Goal: Obtain resource: Download file/media

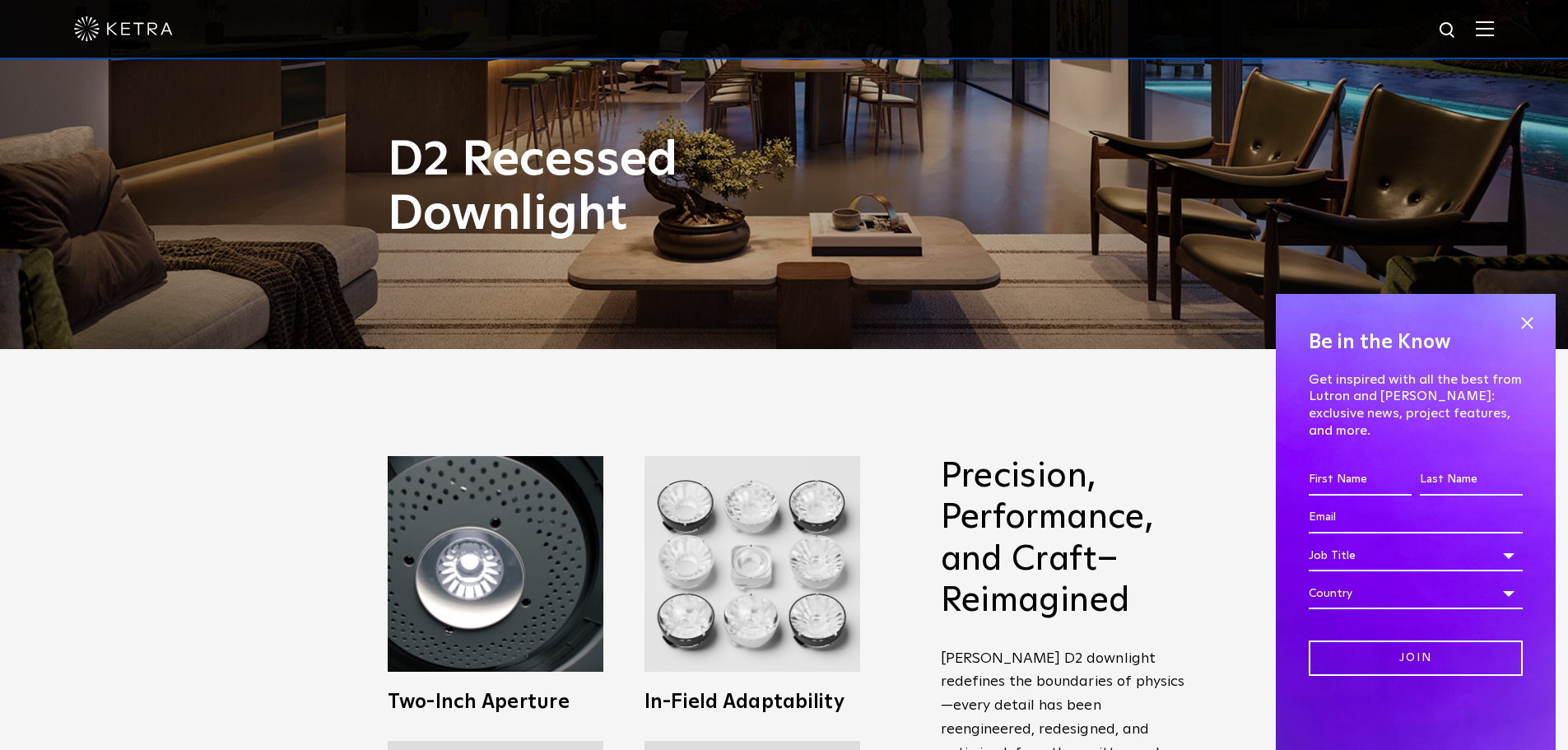
scroll to position [412, 0]
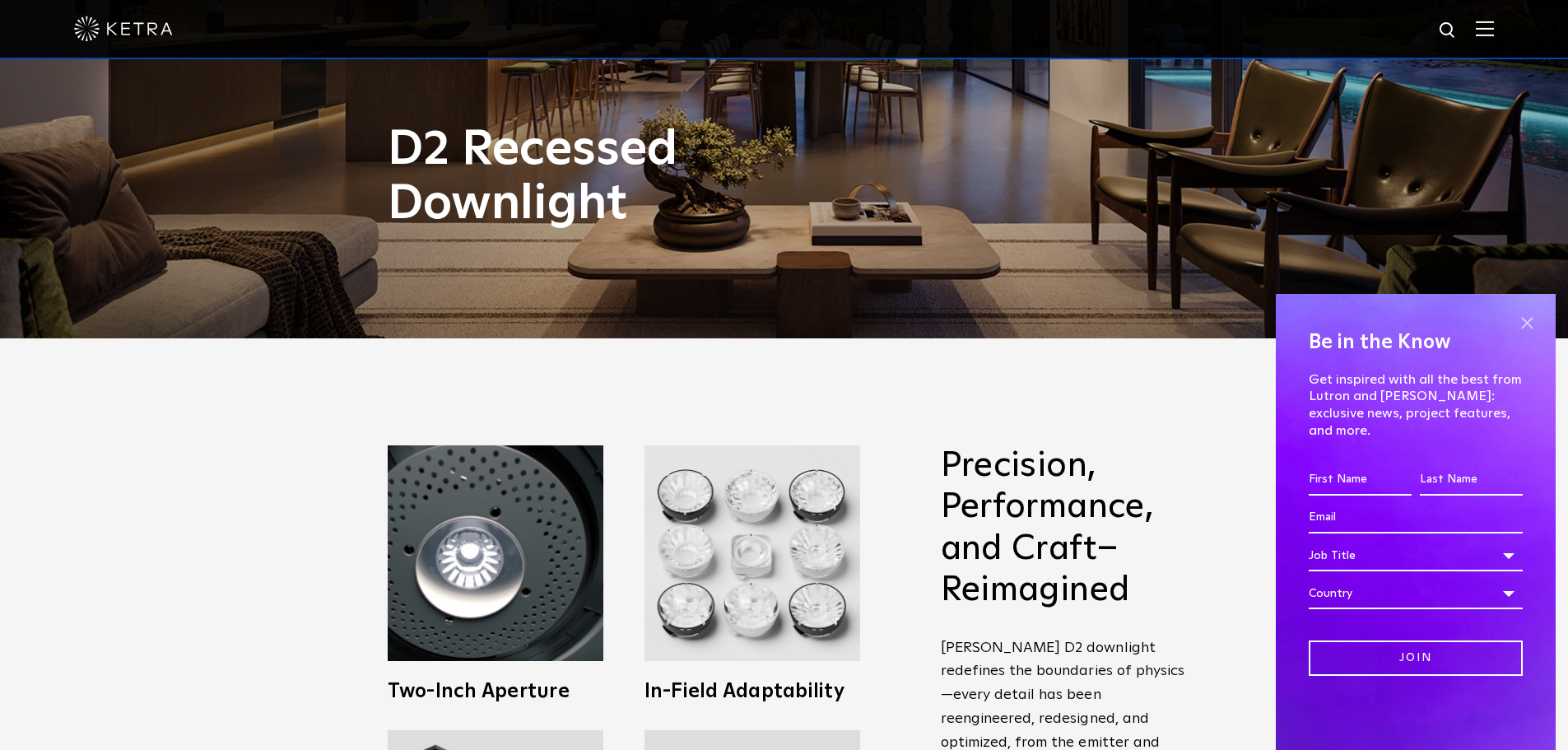
click at [1532, 333] on span at bounding box center [1526, 323] width 25 height 25
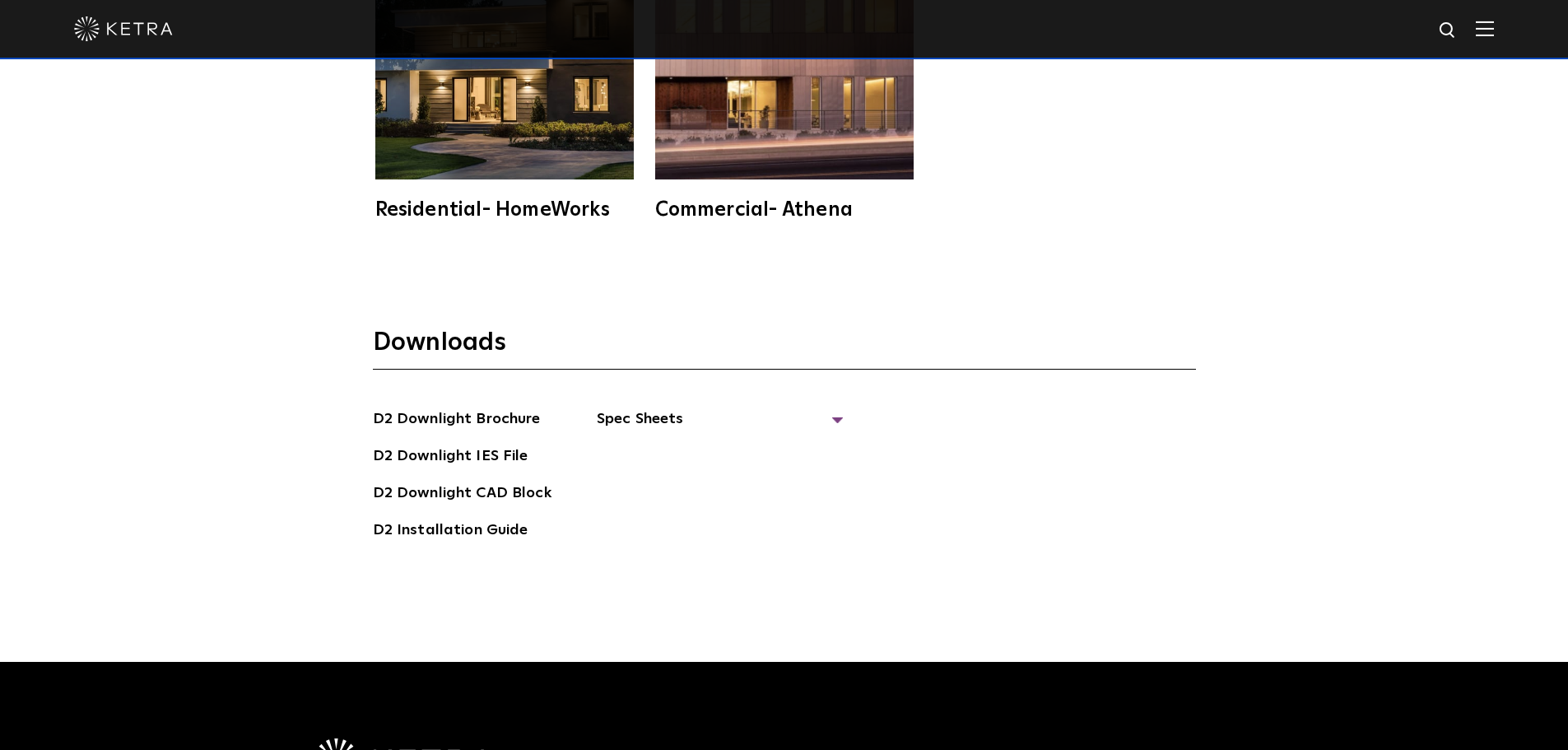
scroll to position [4693, 0]
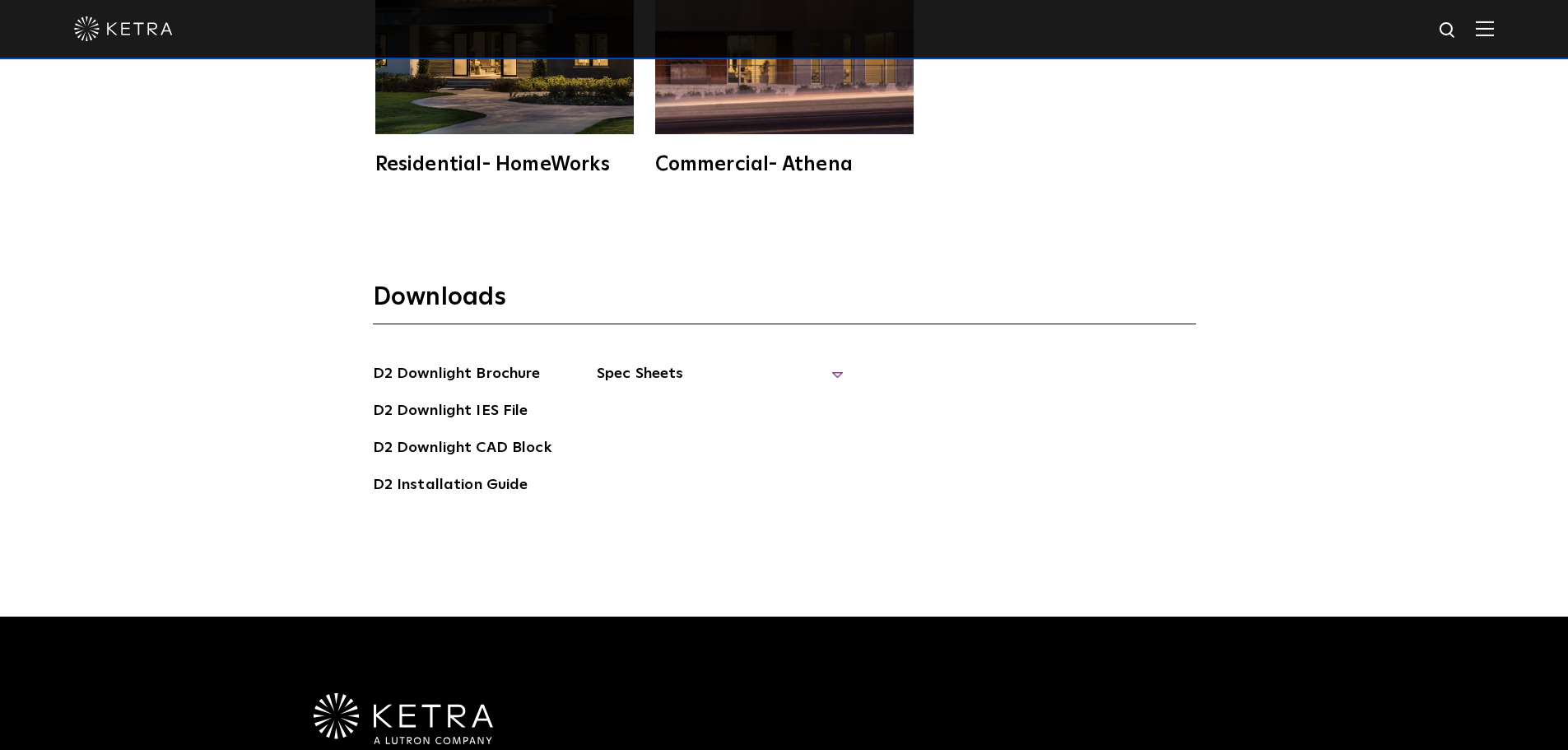
click at [835, 362] on span "Spec Sheets" at bounding box center [720, 381] width 247 height 36
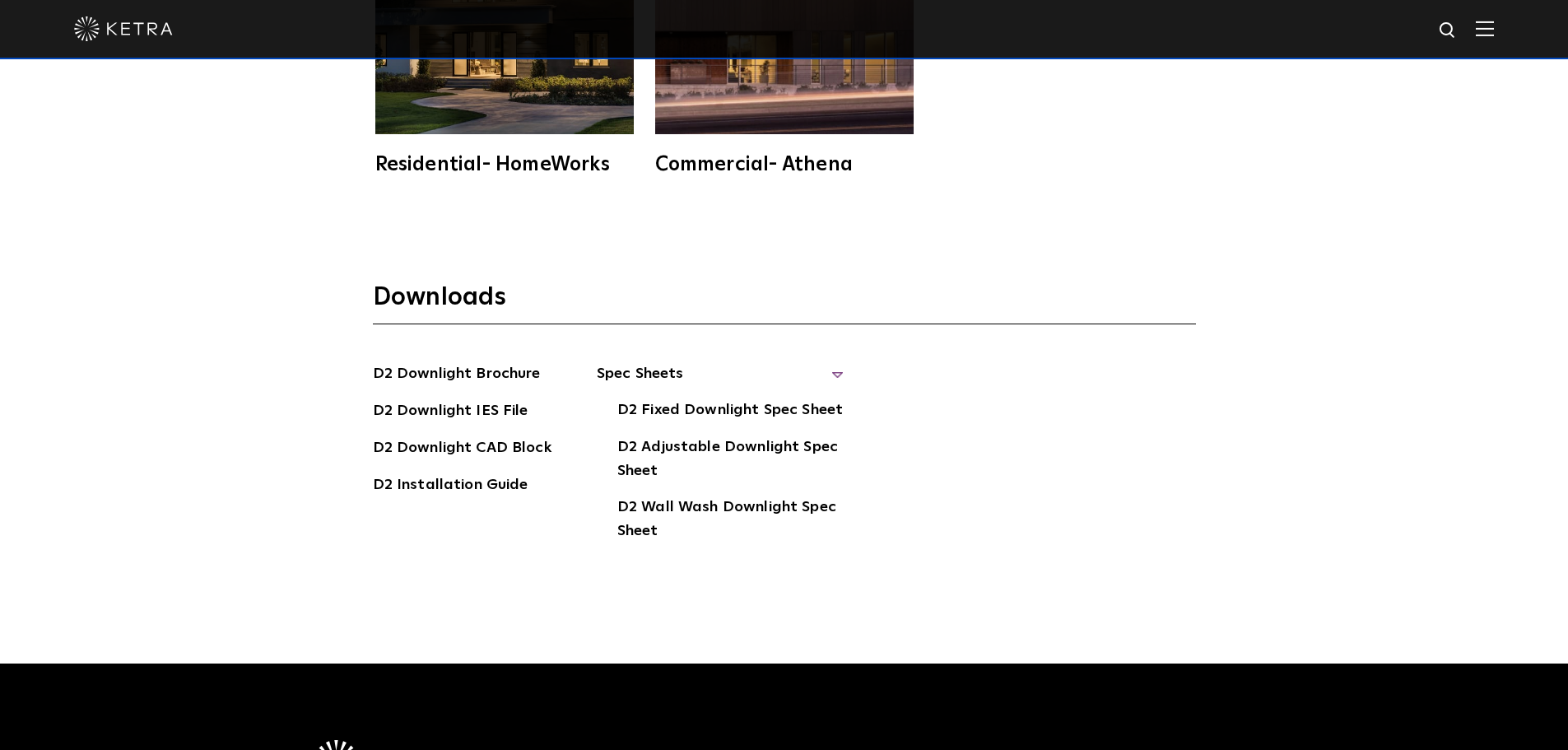
click at [1510, 21] on div at bounding box center [784, 29] width 1568 height 60
click at [1494, 25] on img at bounding box center [1484, 29] width 18 height 16
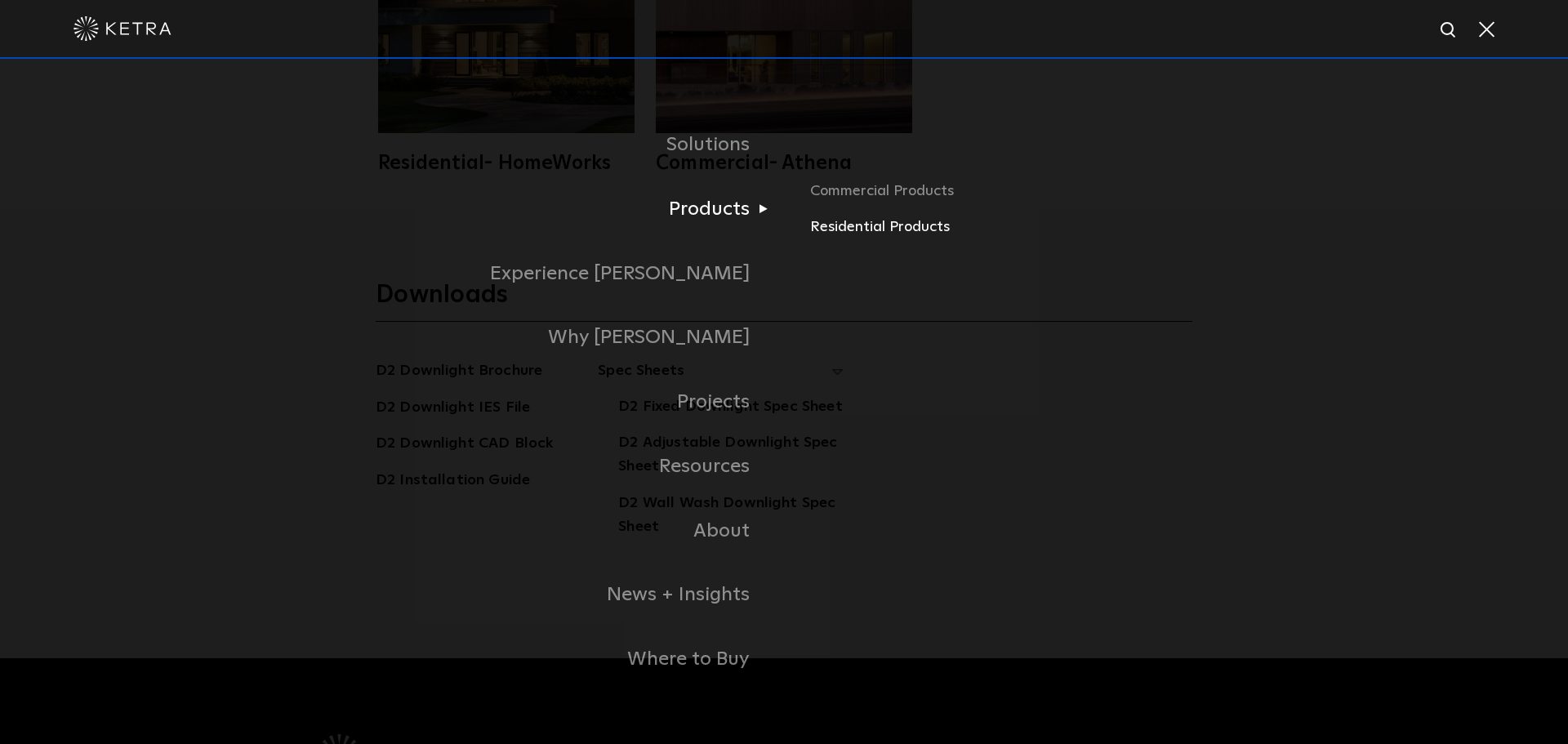
click at [848, 233] on link "Residential Products" at bounding box center [1001, 227] width 382 height 24
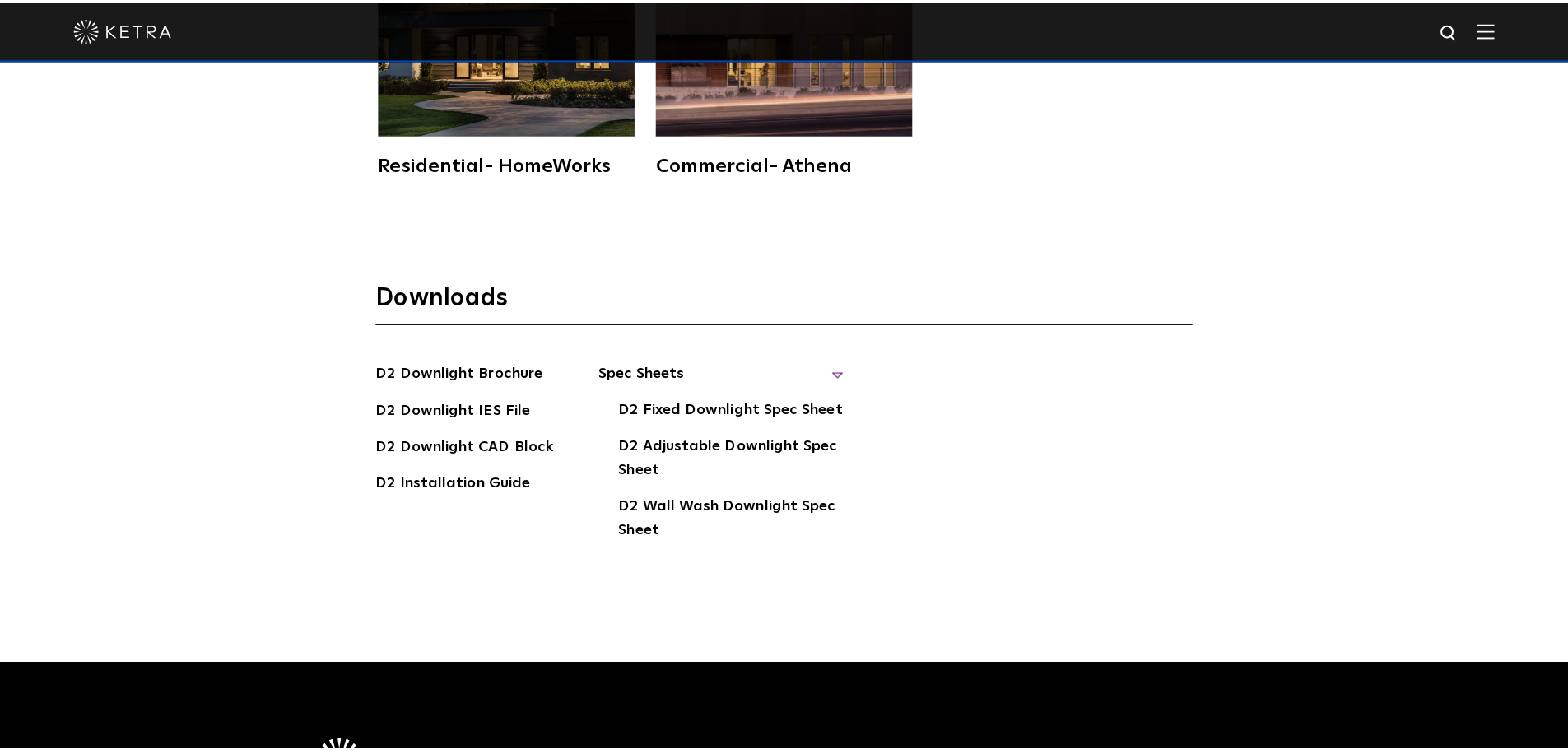
scroll to position [4693, 0]
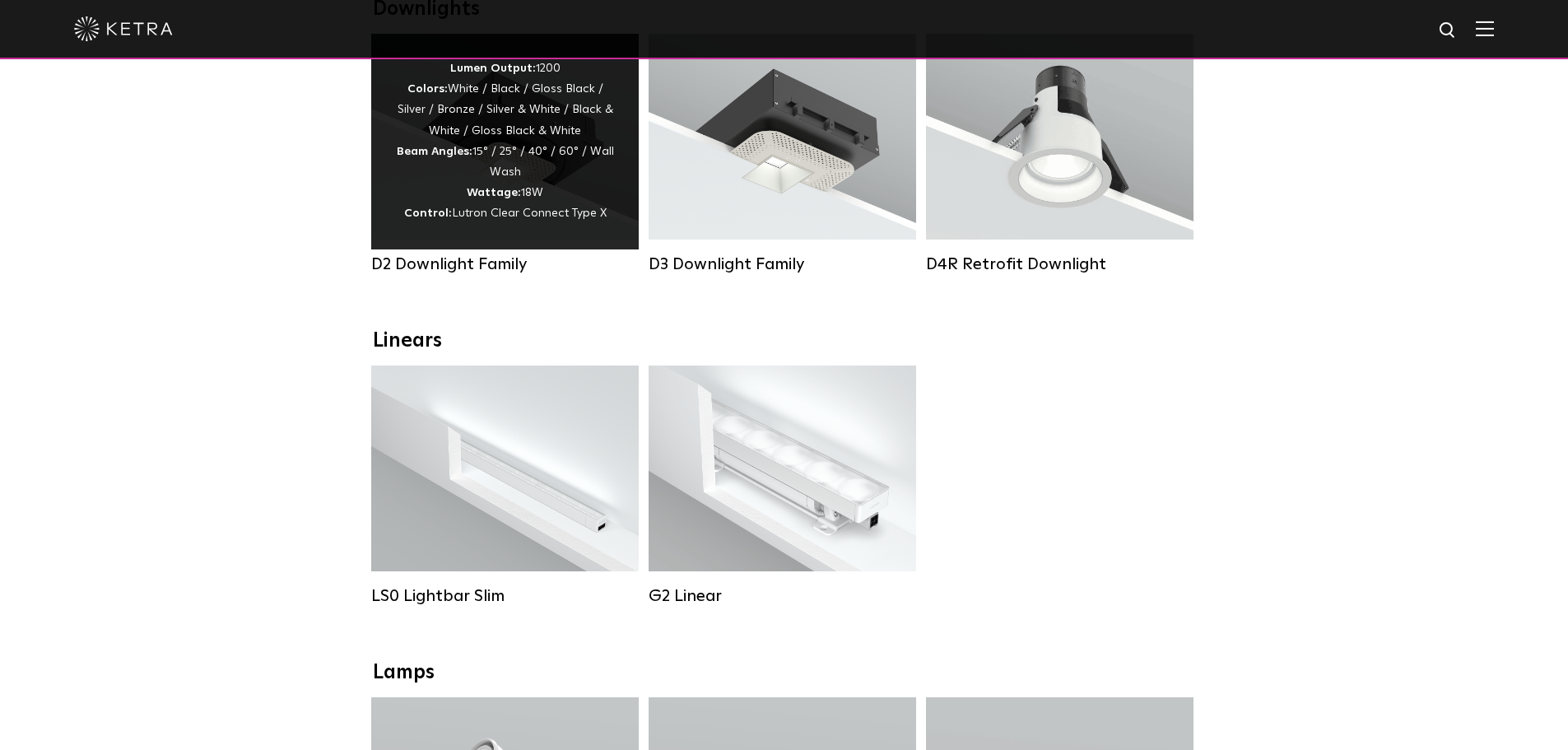
scroll to position [164, 0]
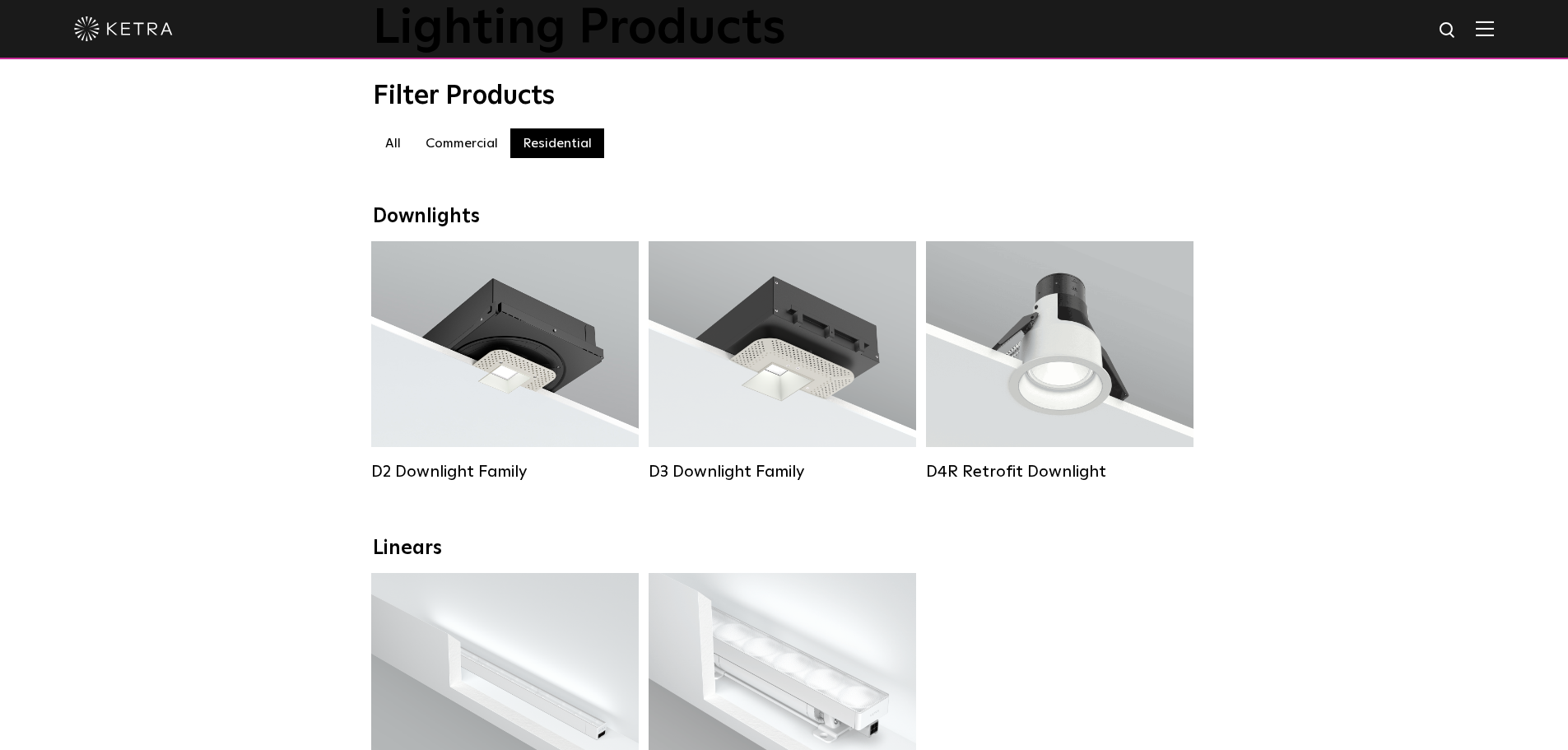
scroll to position [0, 0]
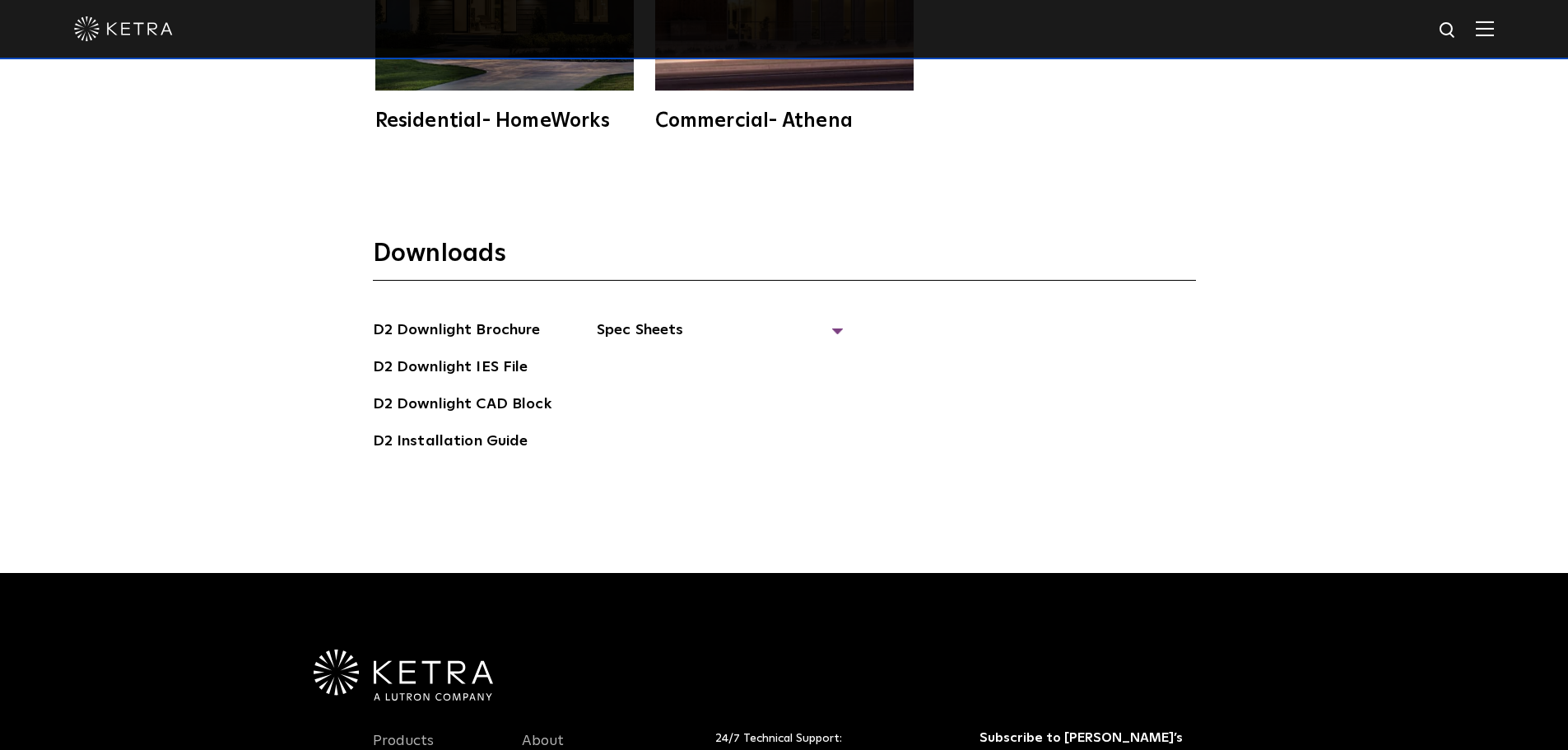
scroll to position [4775, 0]
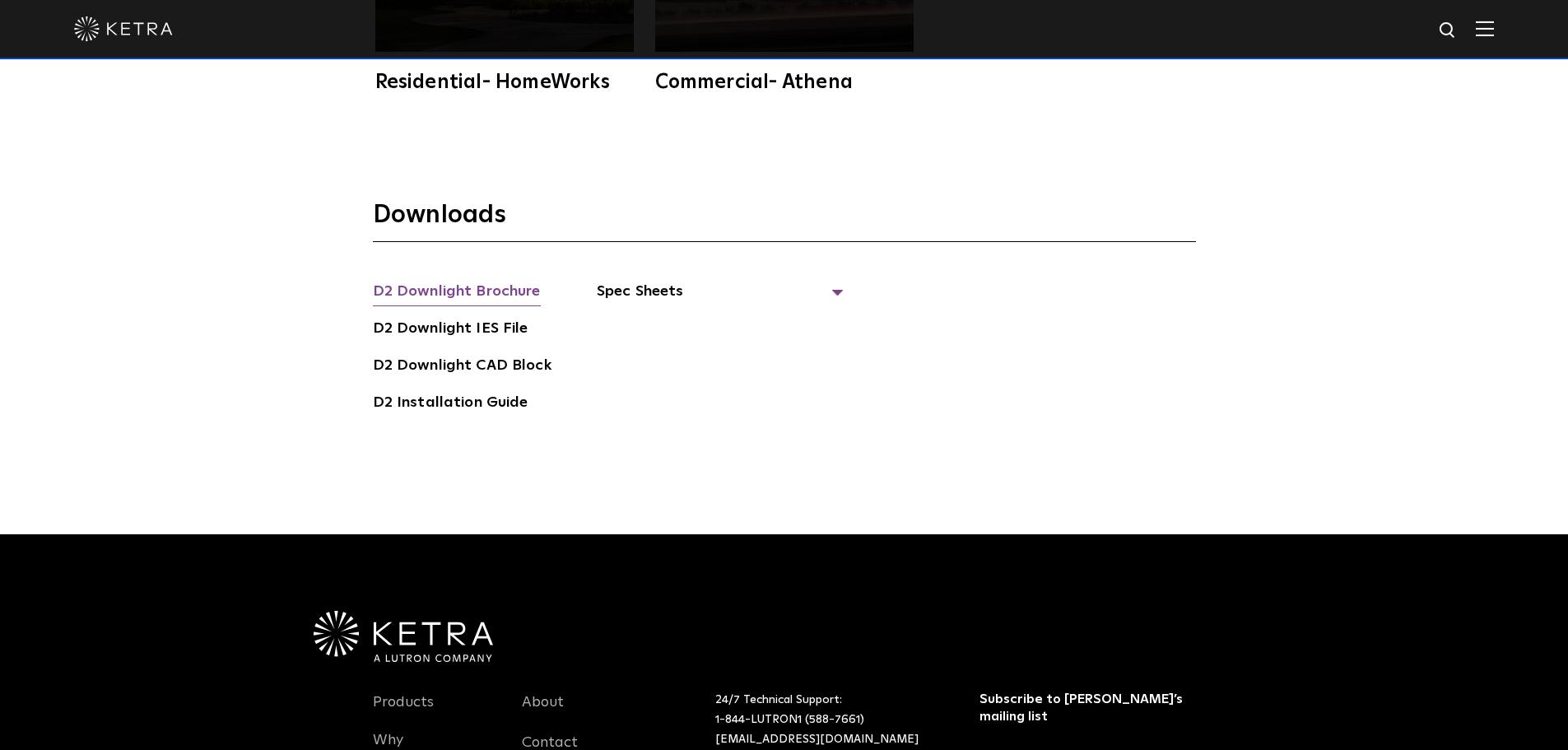
click at [454, 280] on link "D2 Downlight Brochure" at bounding box center [457, 293] width 168 height 26
click at [671, 280] on span "Spec Sheets" at bounding box center [720, 298] width 247 height 36
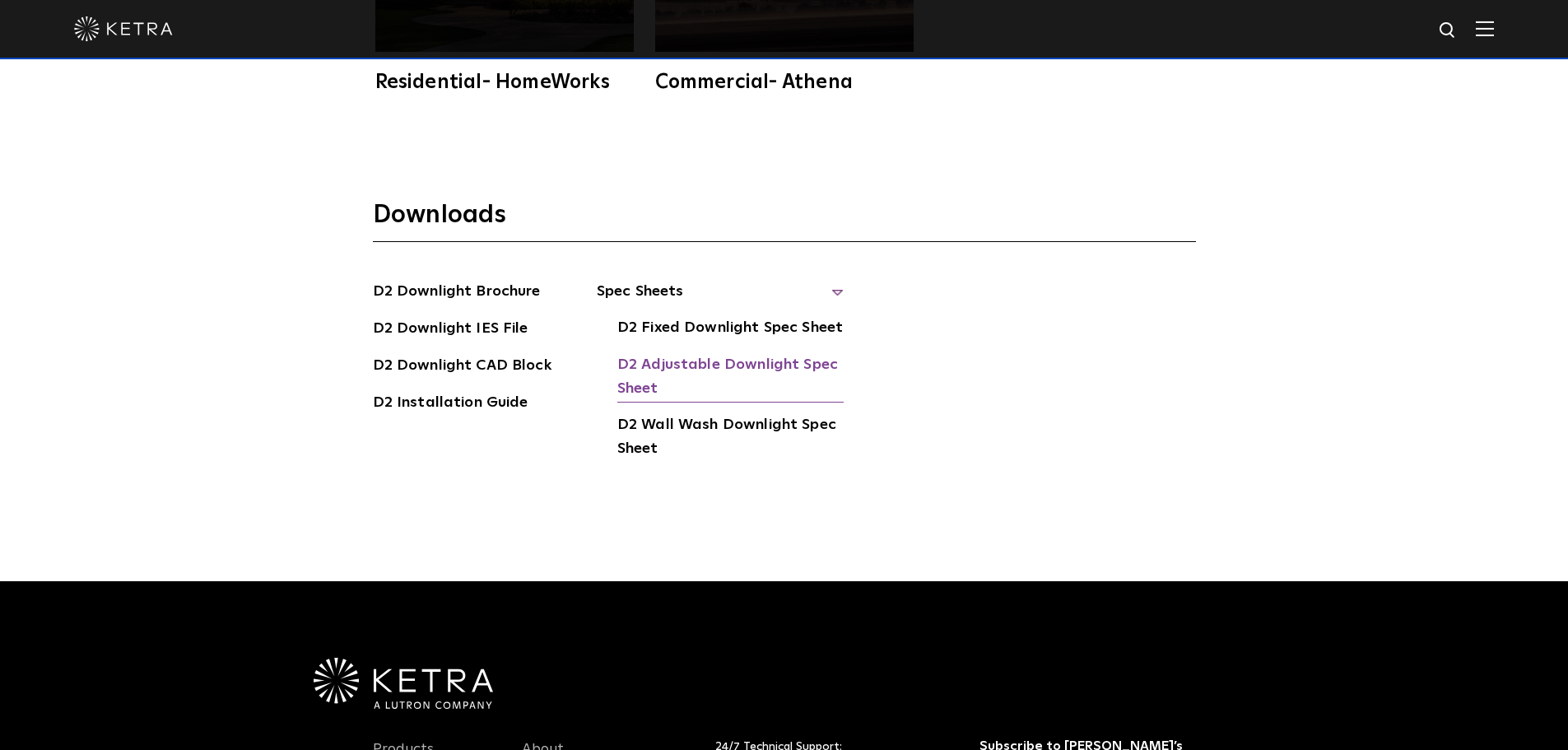
click at [687, 353] on link "D2 Adjustable Downlight Spec Sheet" at bounding box center [731, 378] width 227 height 50
click at [762, 413] on link "D2 Wall Wash Downlight Spec Sheet" at bounding box center [731, 439] width 227 height 50
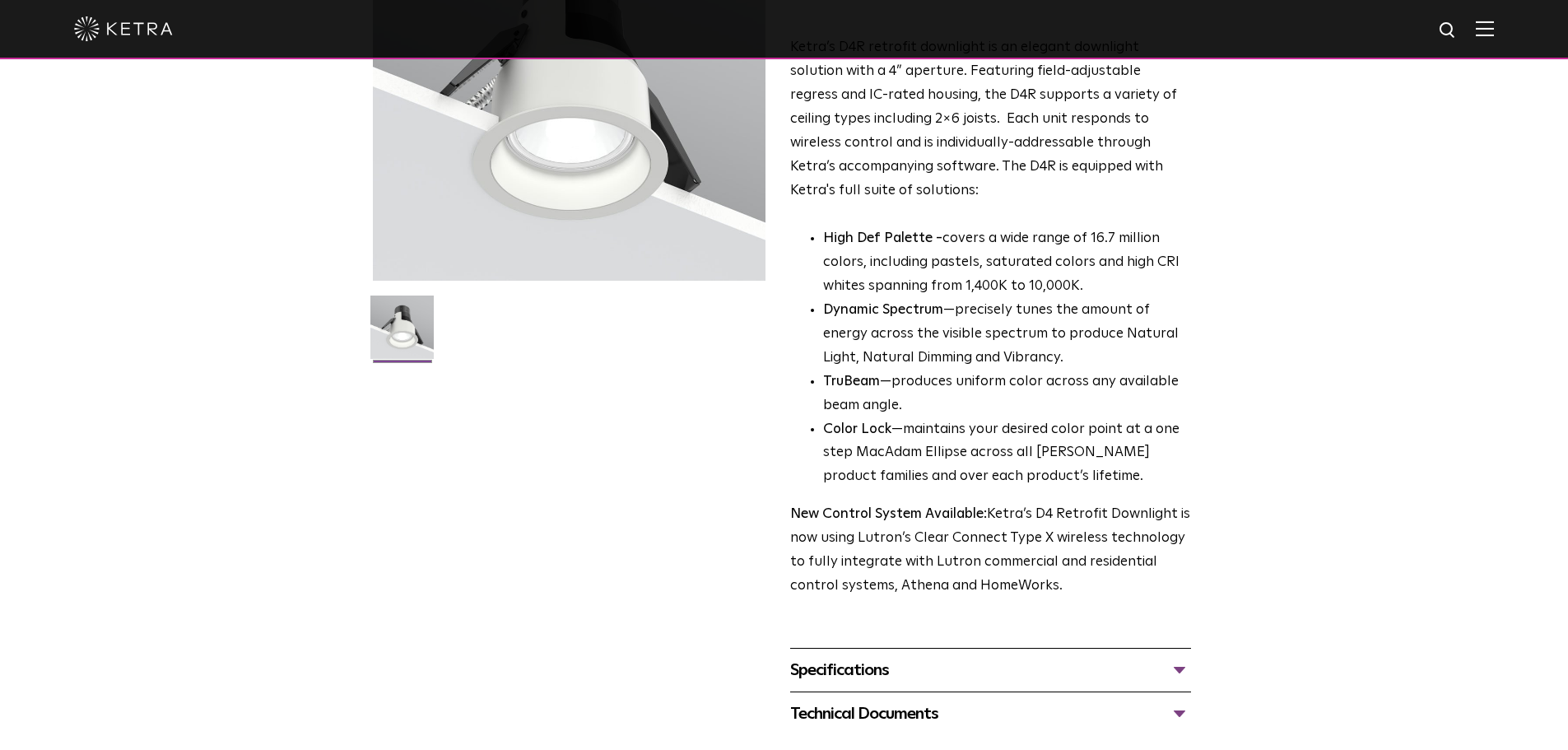
scroll to position [309, 0]
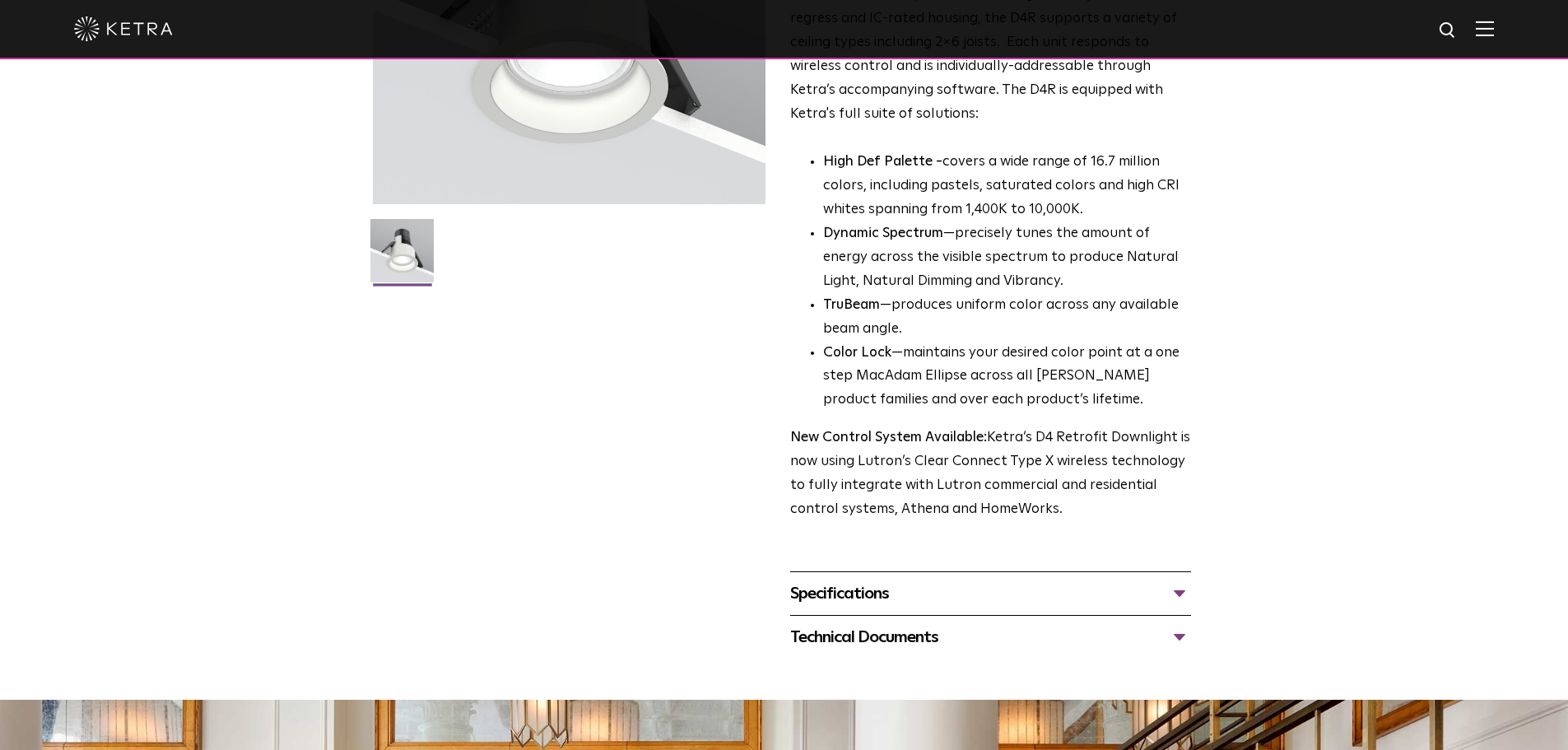
click at [867, 591] on div "Specifications" at bounding box center [991, 593] width 401 height 26
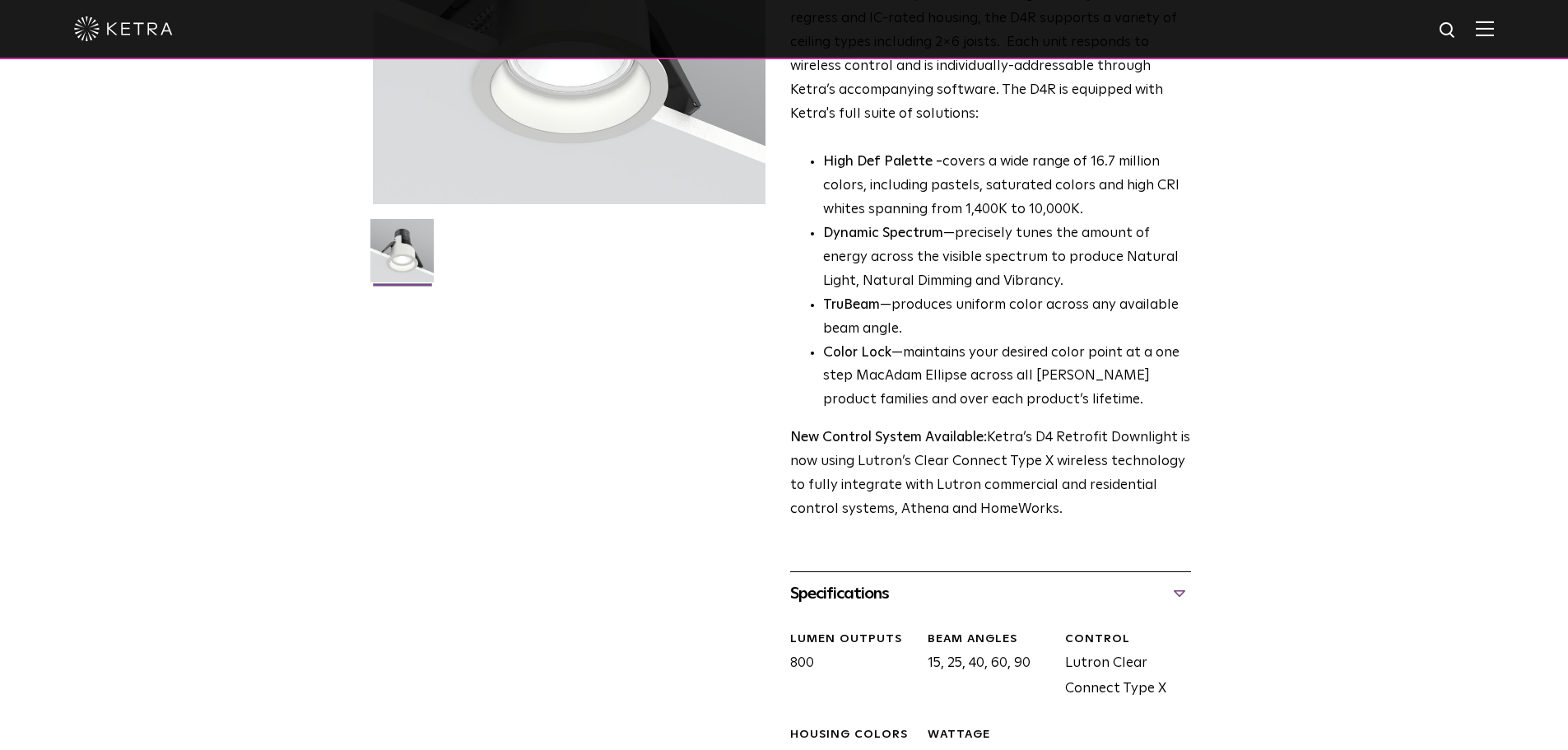
scroll to position [473, 0]
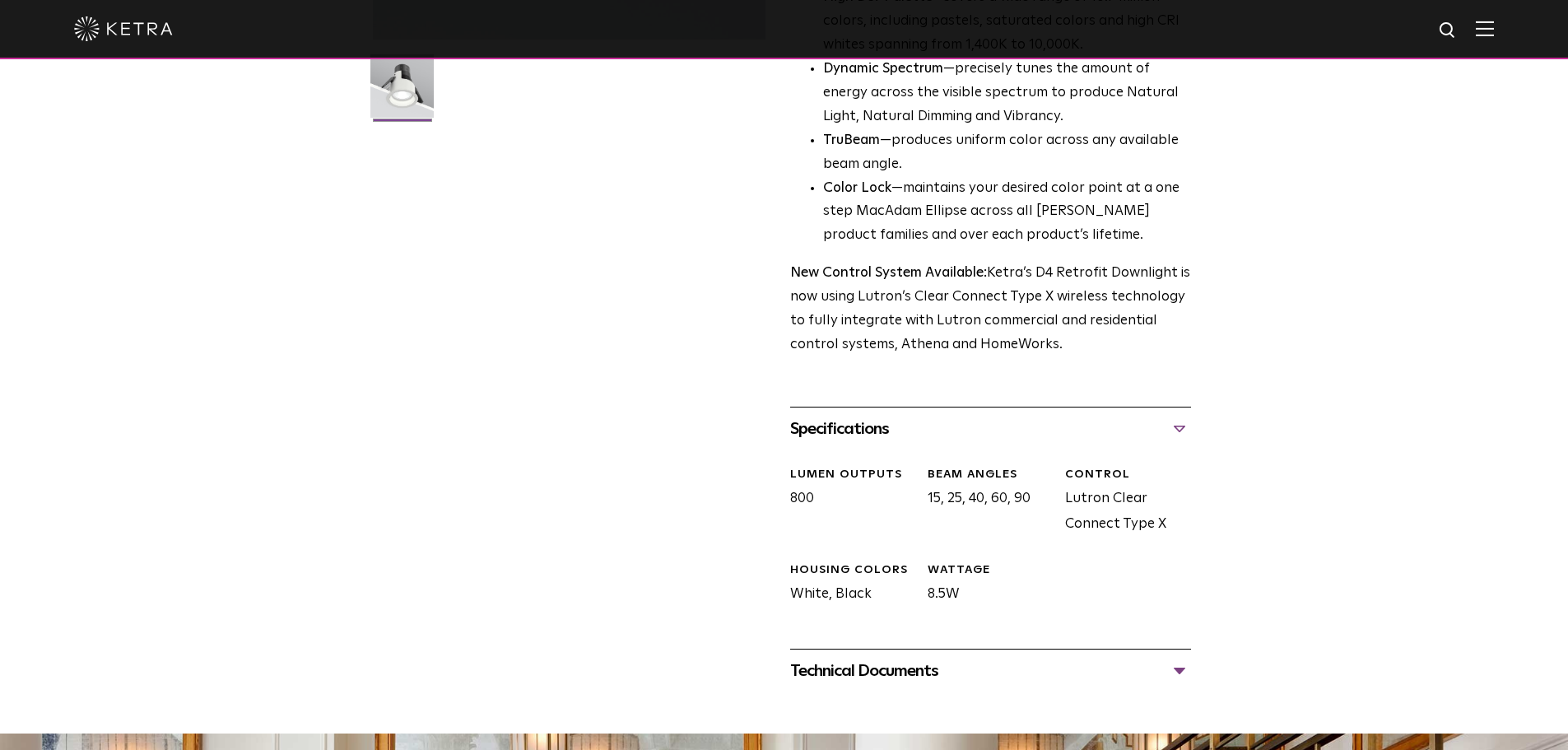
click at [903, 672] on div "Technical Documents" at bounding box center [991, 670] width 401 height 26
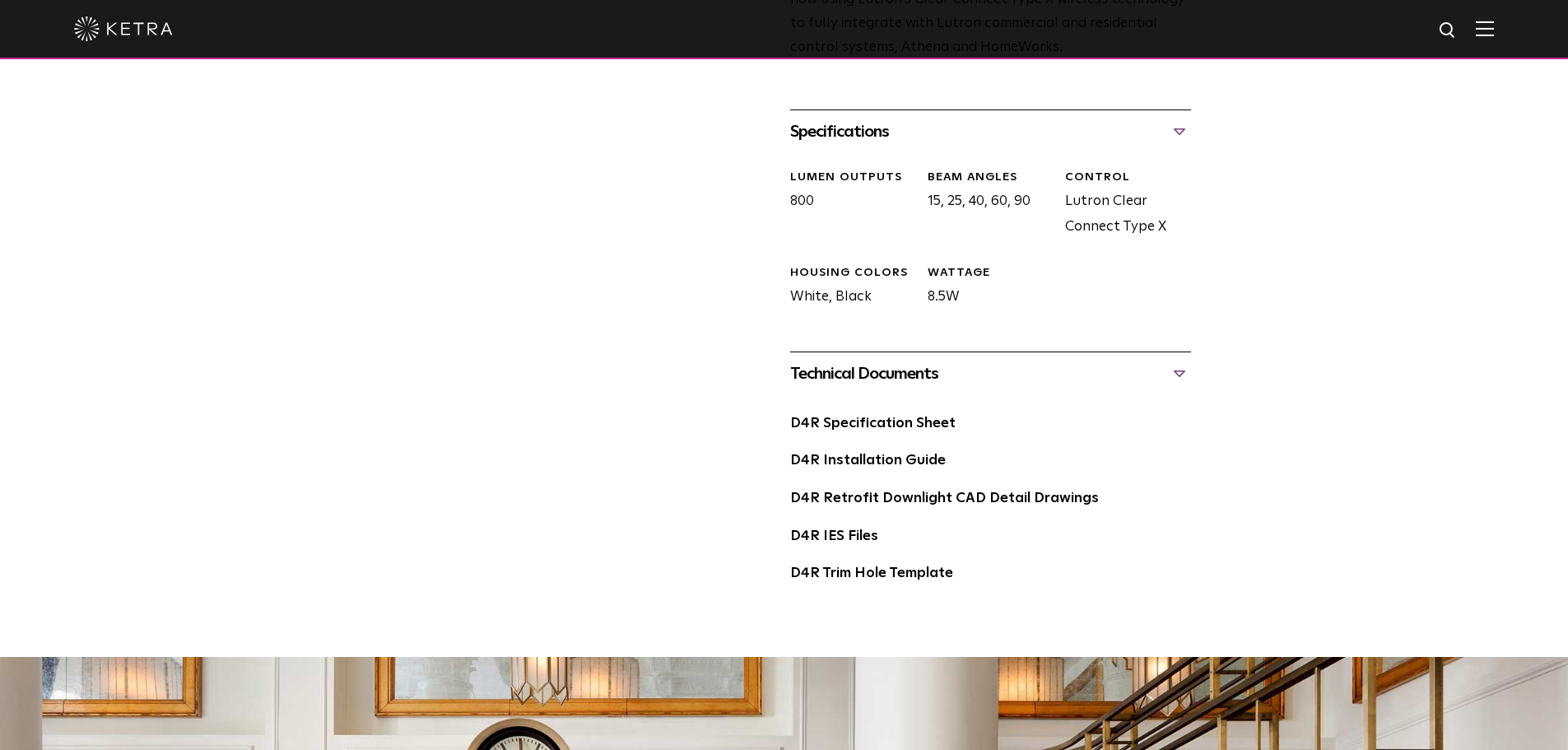
scroll to position [803, 0]
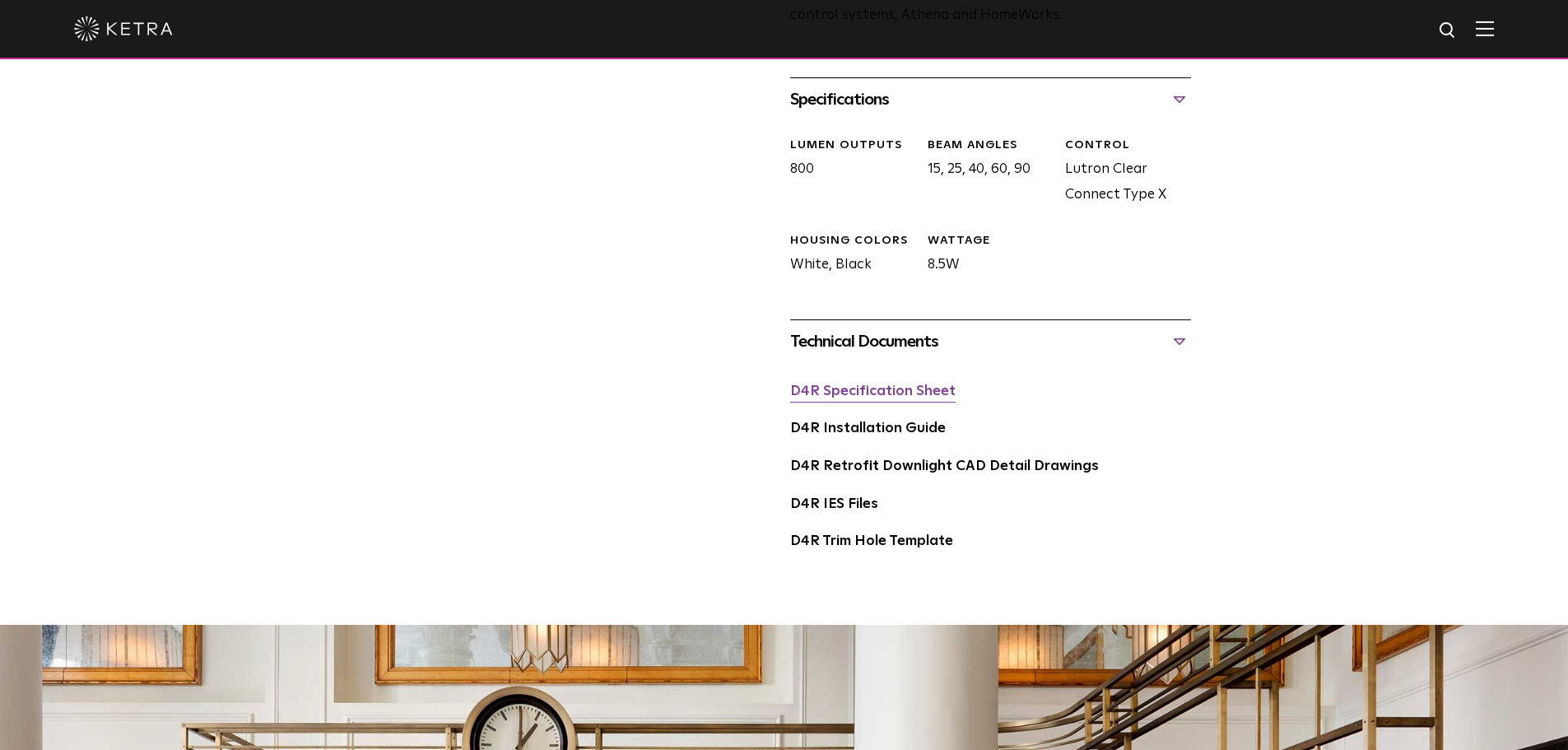
click at [904, 396] on link "D4R Specification Sheet" at bounding box center [873, 391] width 165 height 14
